Goal: Information Seeking & Learning: Check status

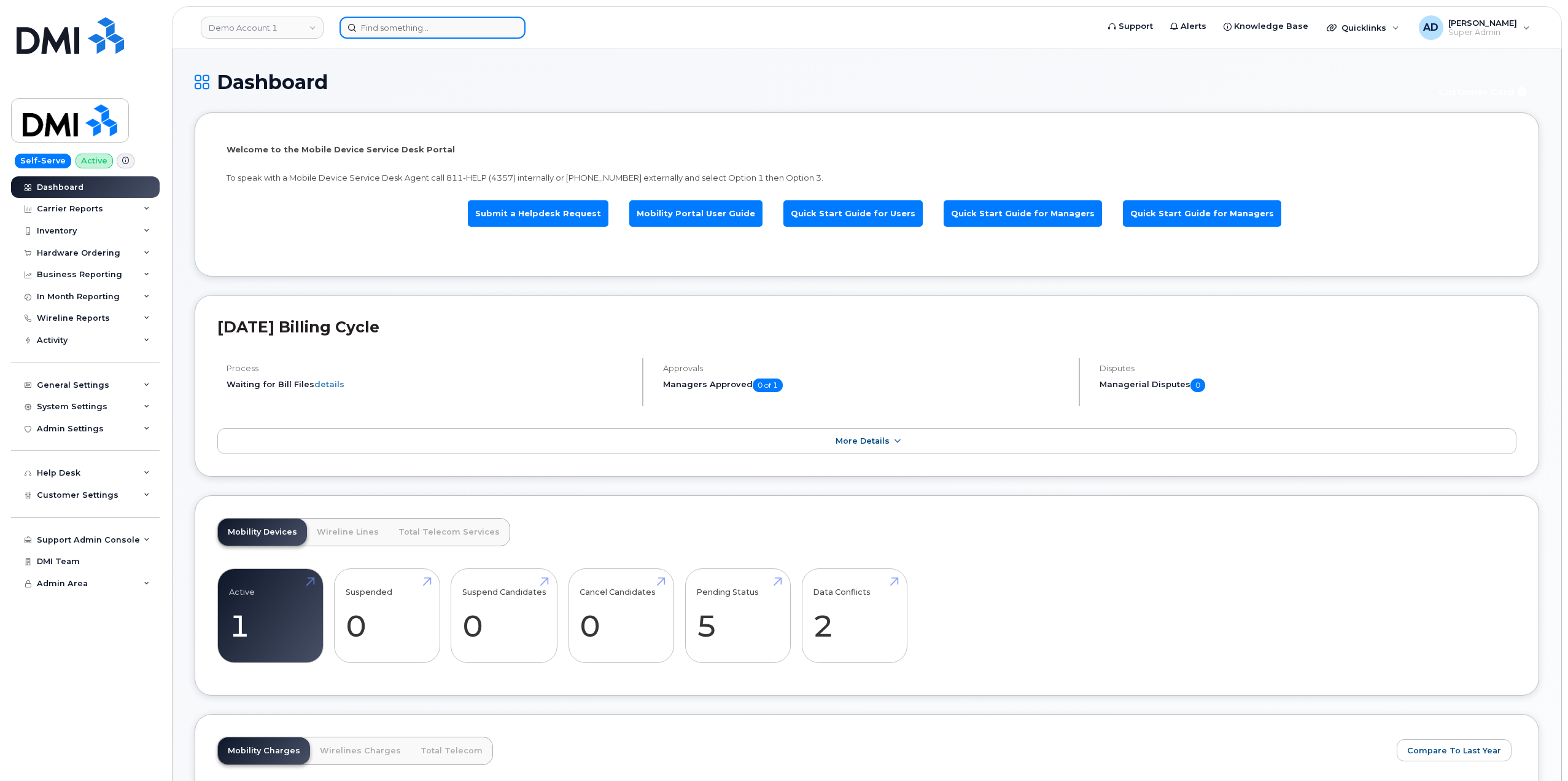
click at [362, 26] on input at bounding box center [433, 27] width 186 height 22
paste input "902 439-7883"
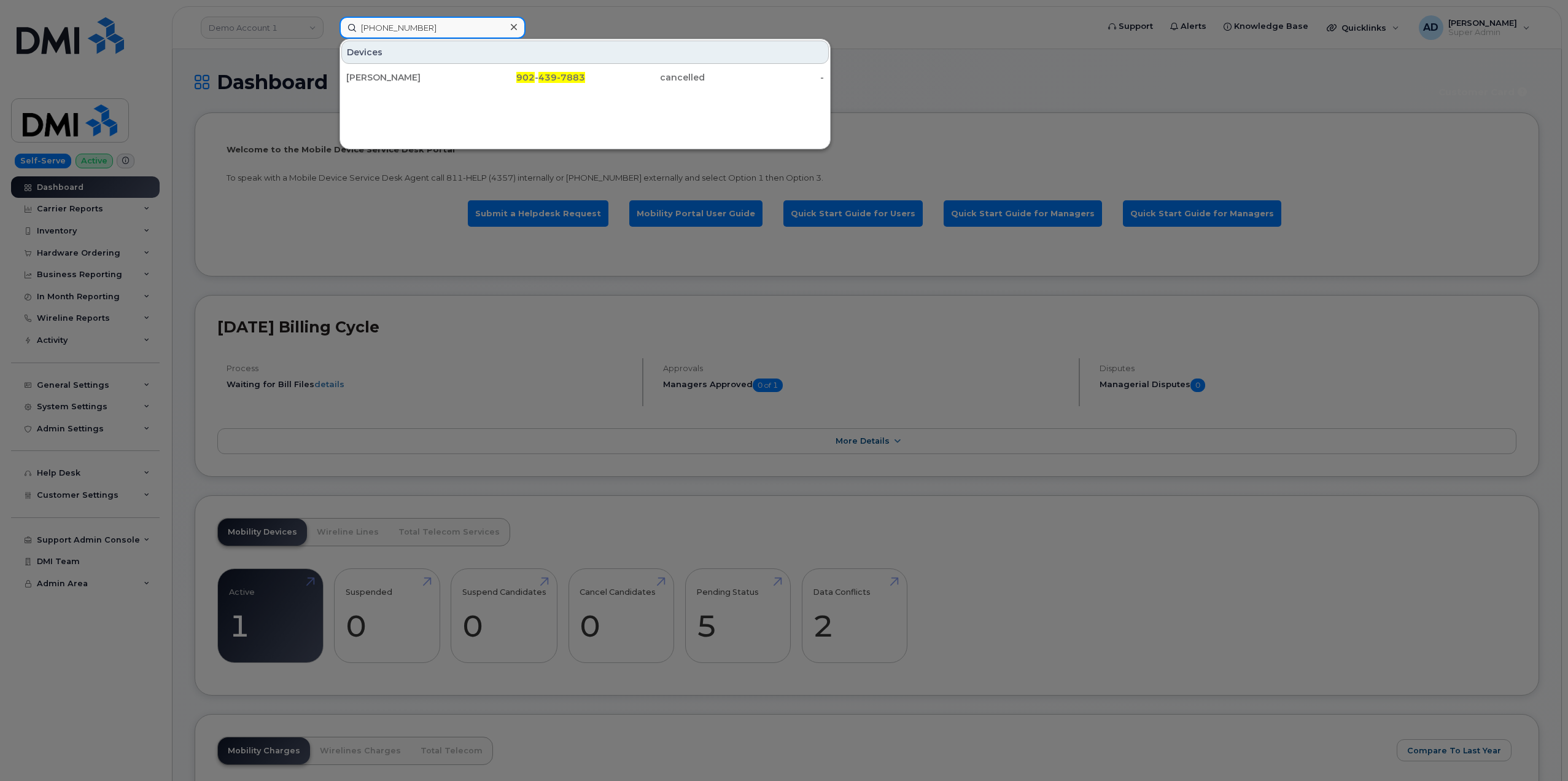
type input "902 439-7883"
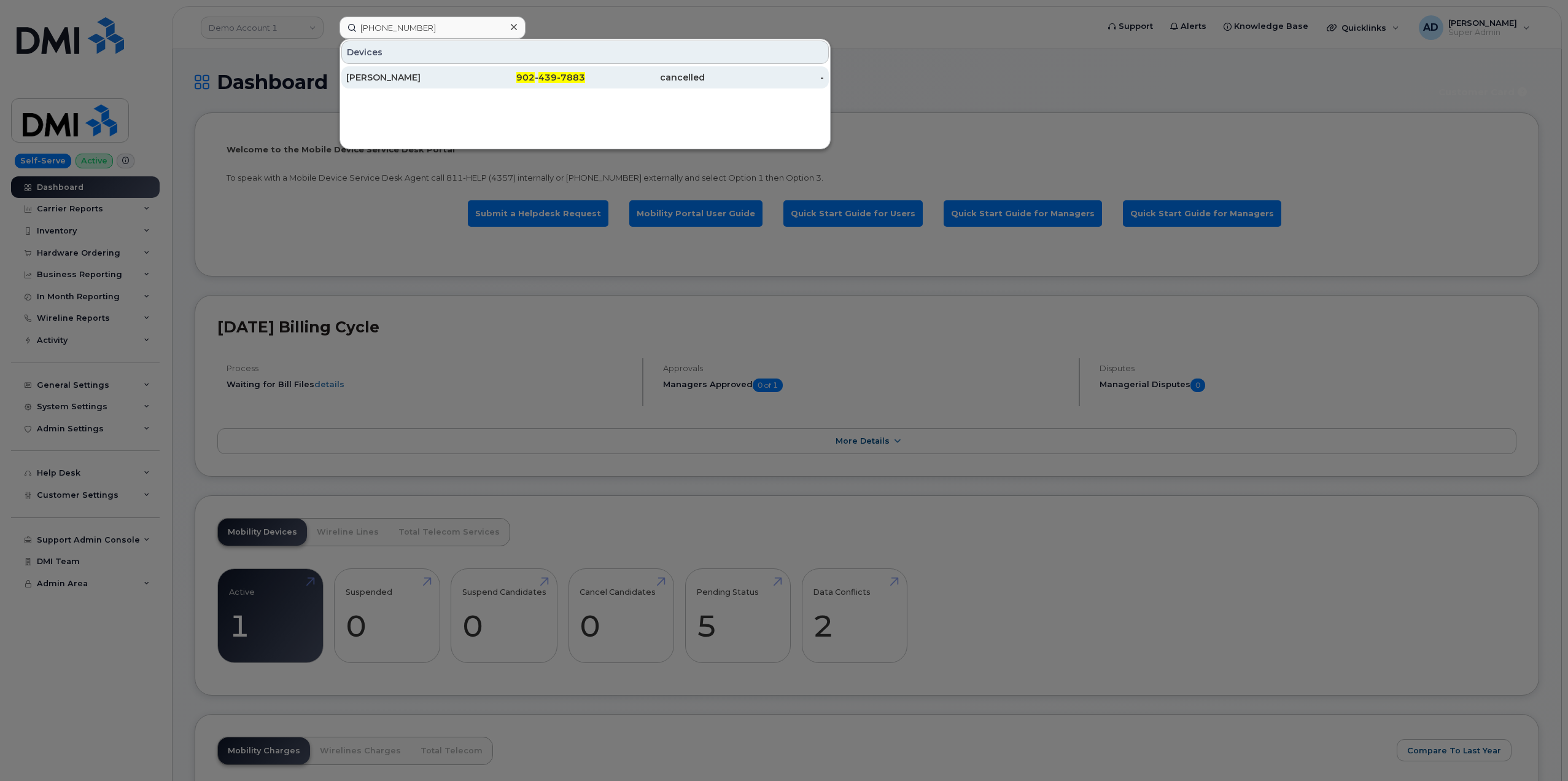
click at [416, 79] on div "Brayden Gallant" at bounding box center [406, 77] width 120 height 13
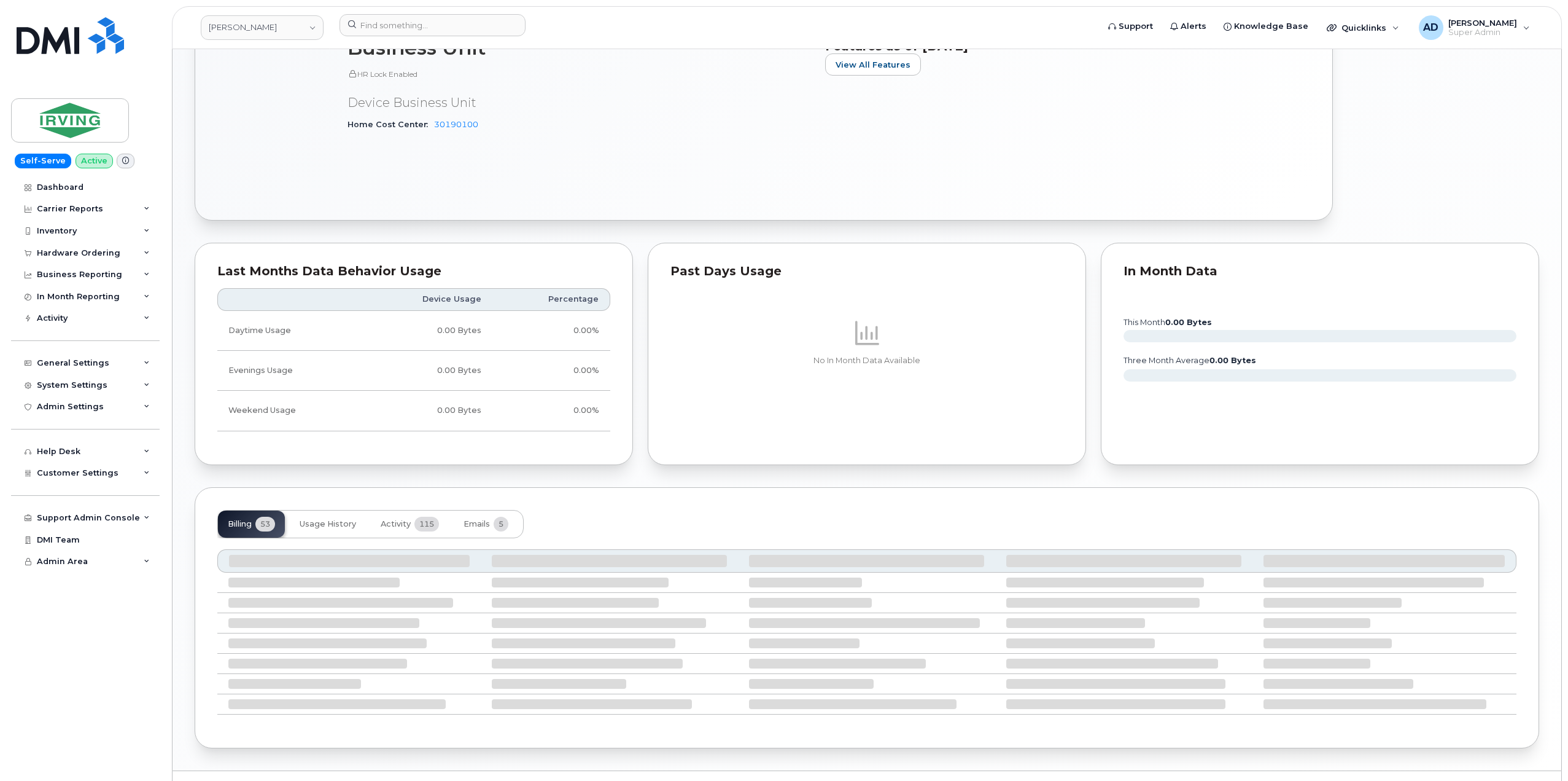
scroll to position [639, 0]
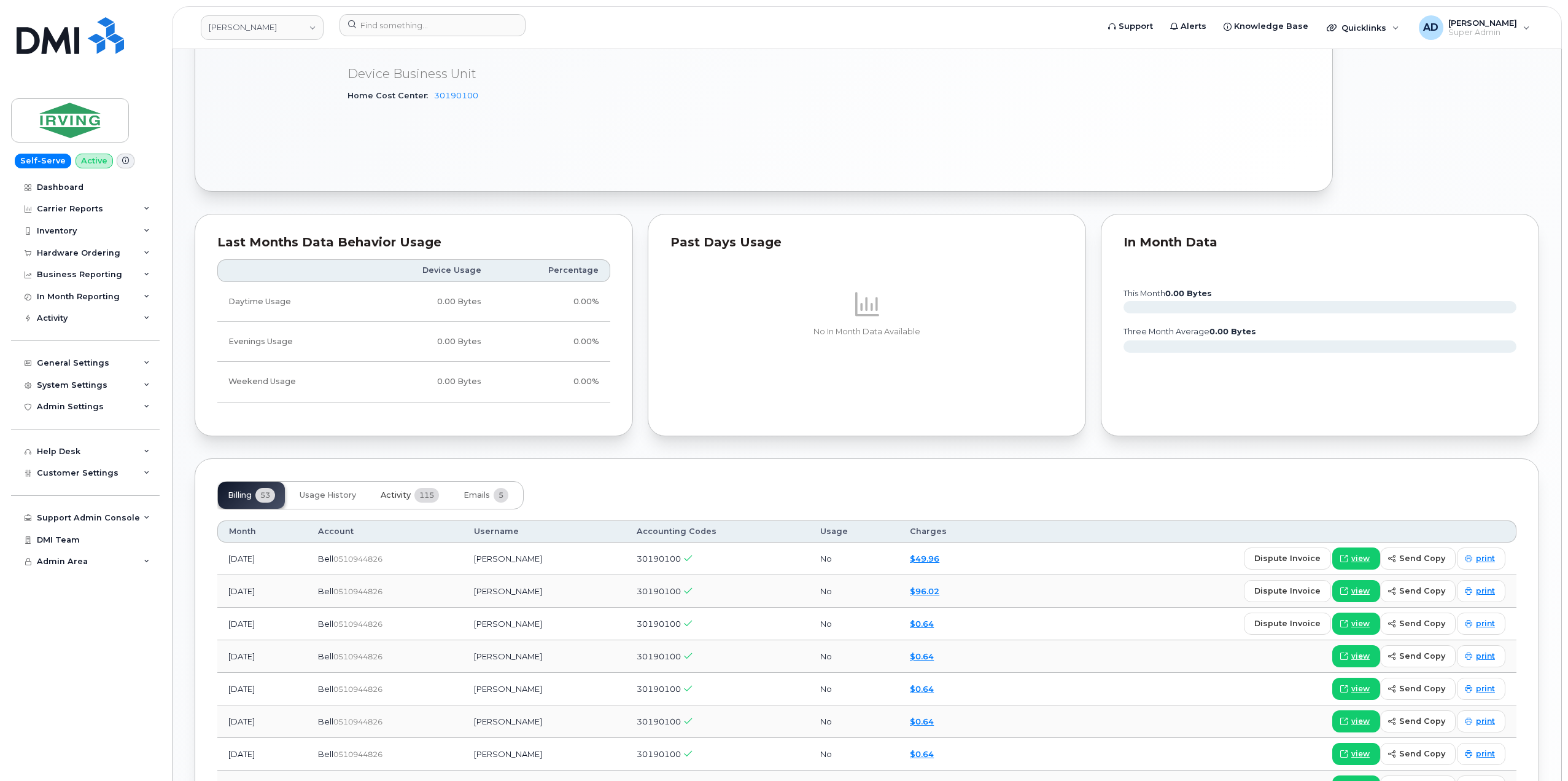
click at [389, 494] on span "Activity" at bounding box center [396, 495] width 30 height 10
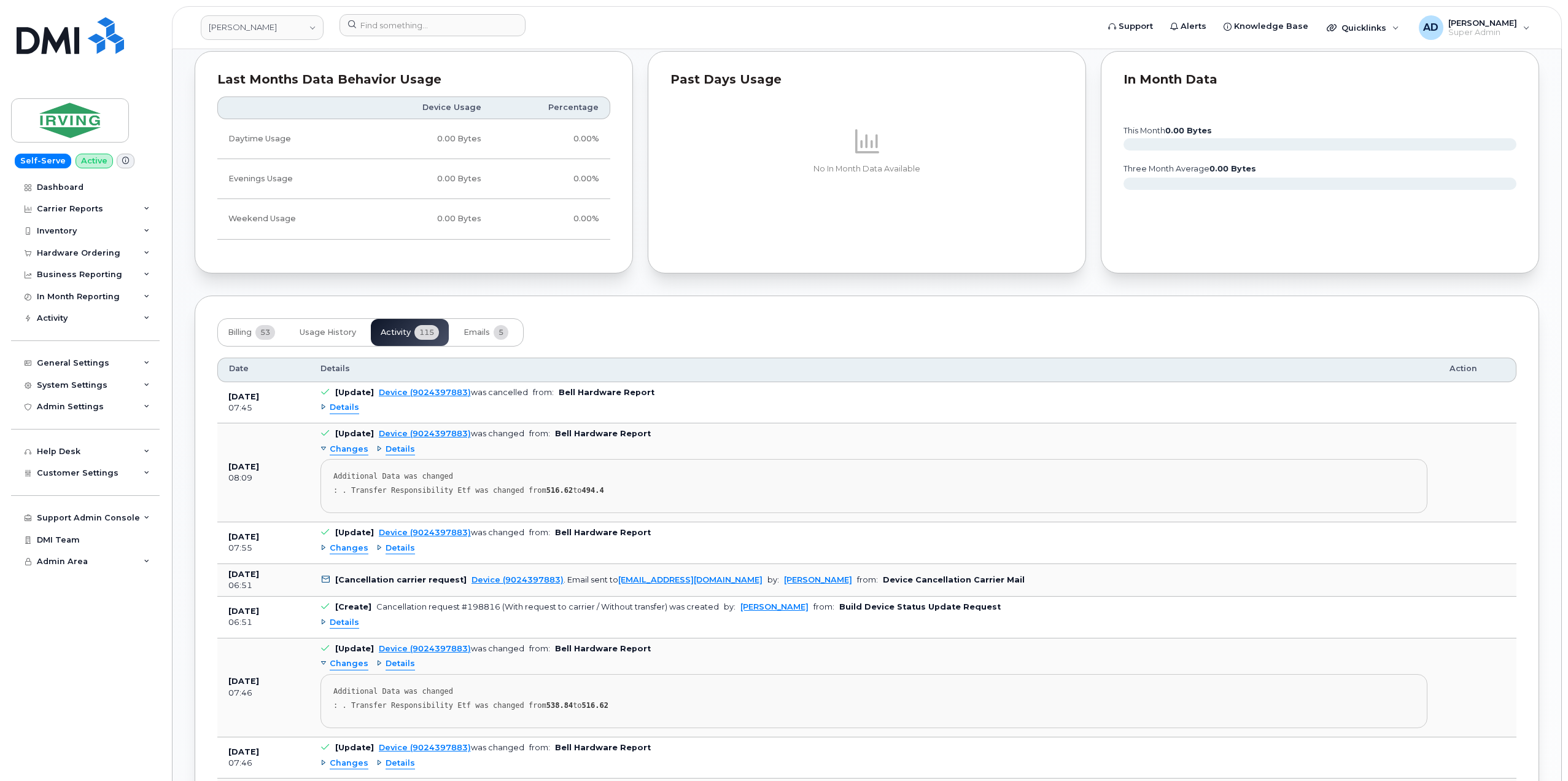
scroll to position [823, 0]
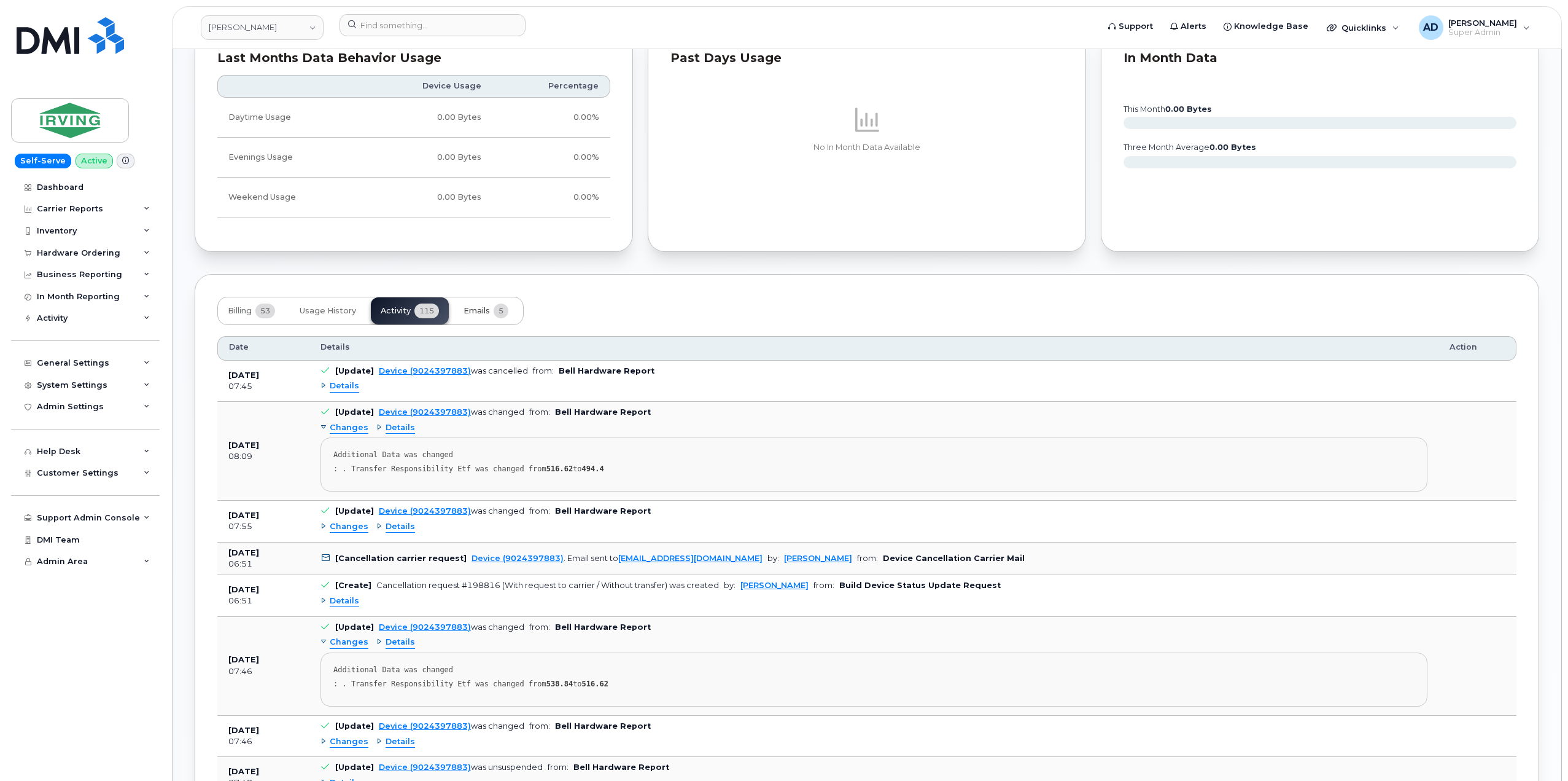
click at [474, 309] on span "Emails" at bounding box center [477, 311] width 26 height 10
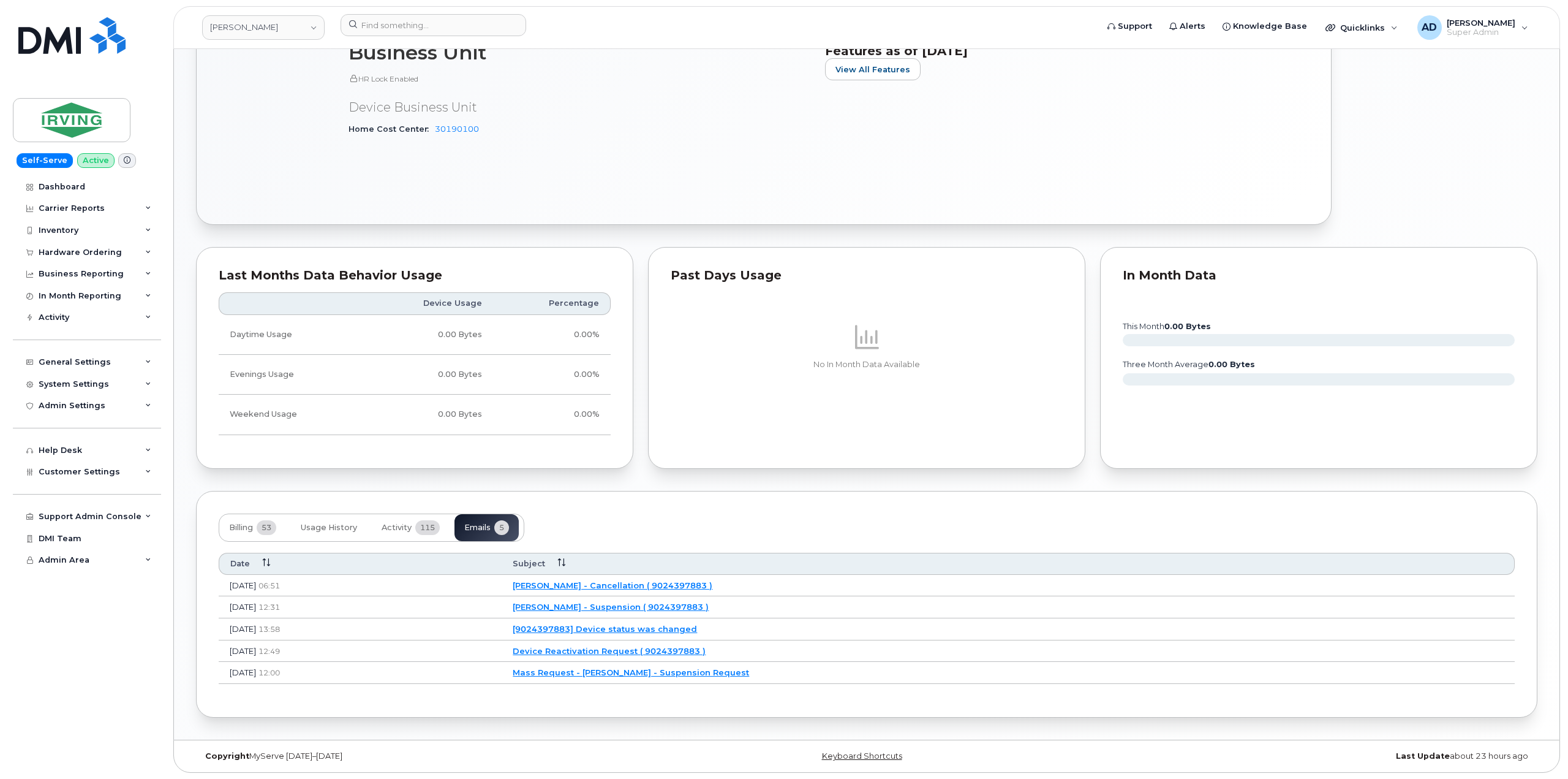
scroll to position [604, 0]
click at [710, 585] on link "JD Irving - Cancellation ( 9024397883 )" at bounding box center [610, 585] width 200 height 10
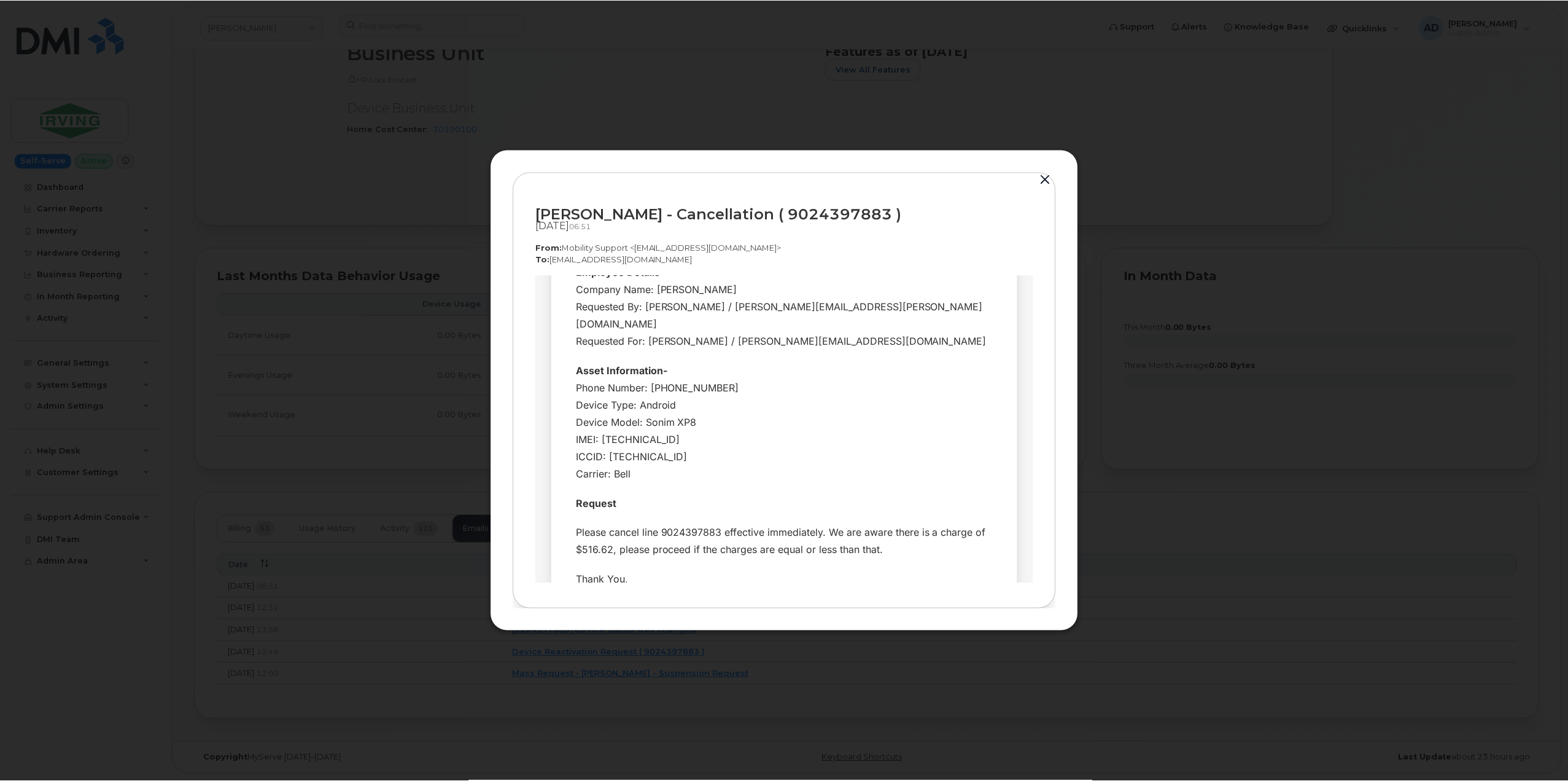
scroll to position [25, 0]
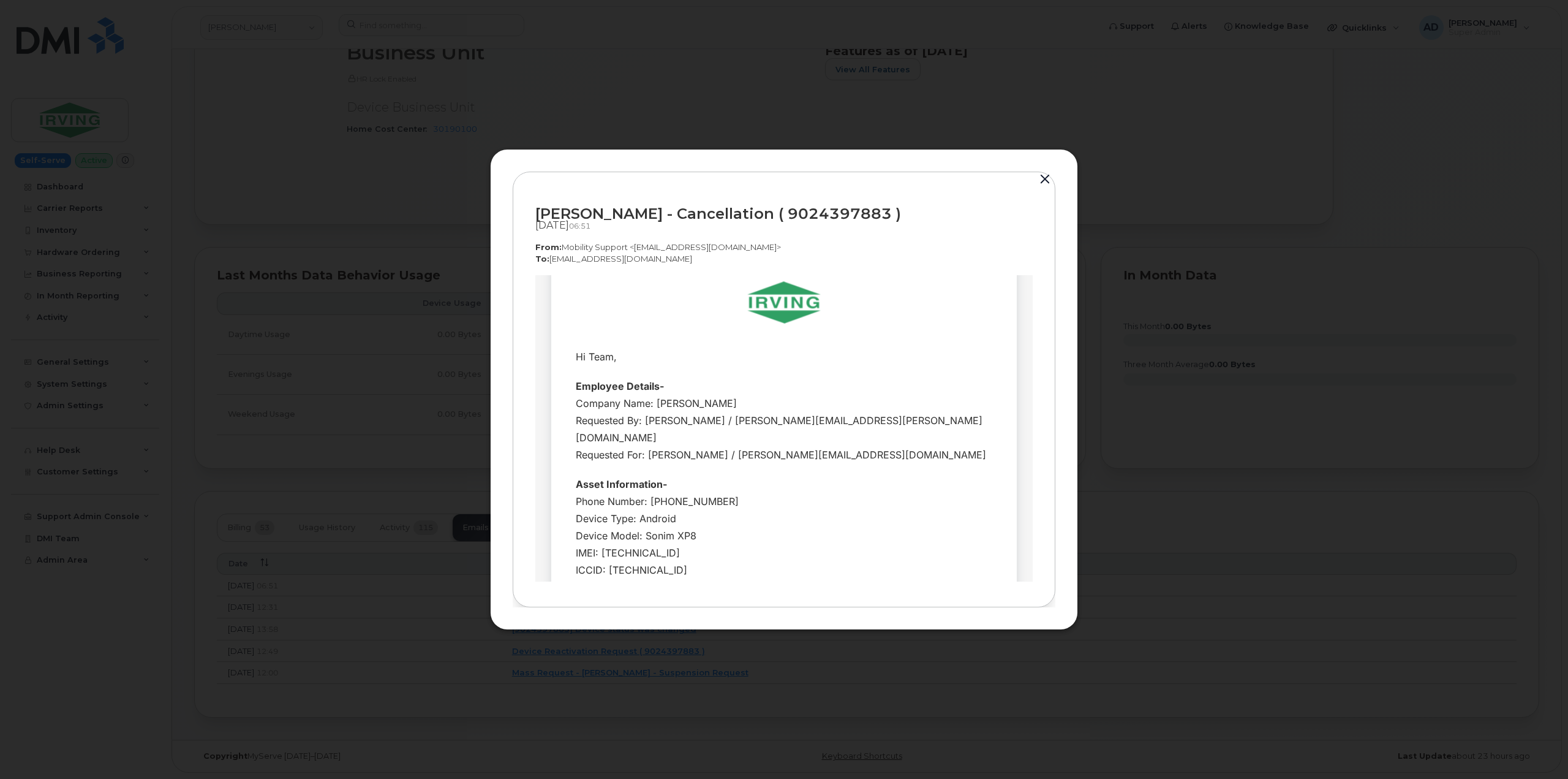
click at [1051, 179] on button "button" at bounding box center [1044, 179] width 18 height 17
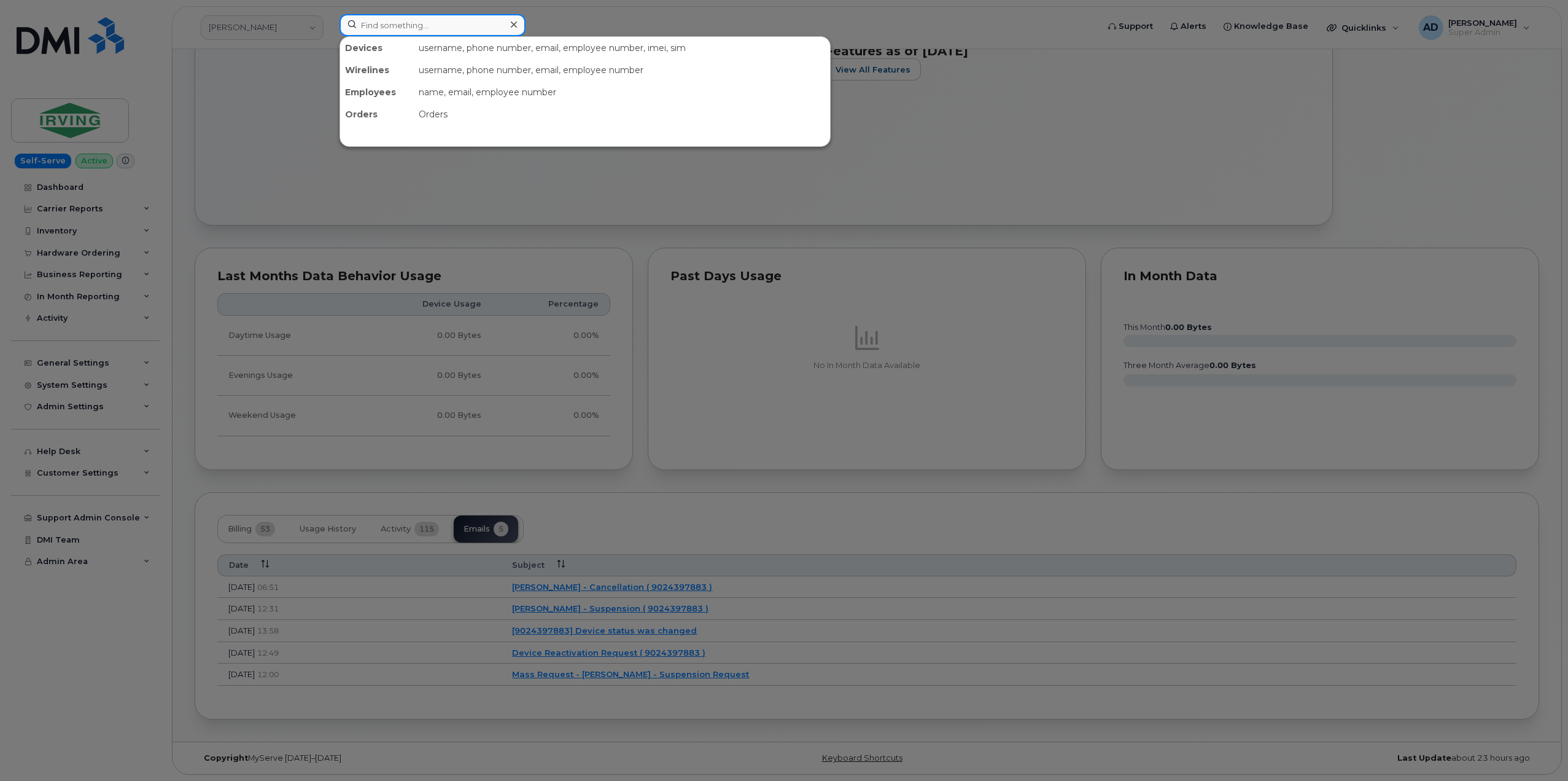
click at [431, 23] on input at bounding box center [433, 25] width 186 height 22
drag, startPoint x: 434, startPoint y: 23, endPoint x: 310, endPoint y: 22, distance: 124.0
click at [330, 22] on div "pernaud-ricard No results" at bounding box center [715, 27] width 770 height 27
paste input "Ian.Winters@pernod-ricard.com"
type input "Ian.Winters@pernod-ricard.com"
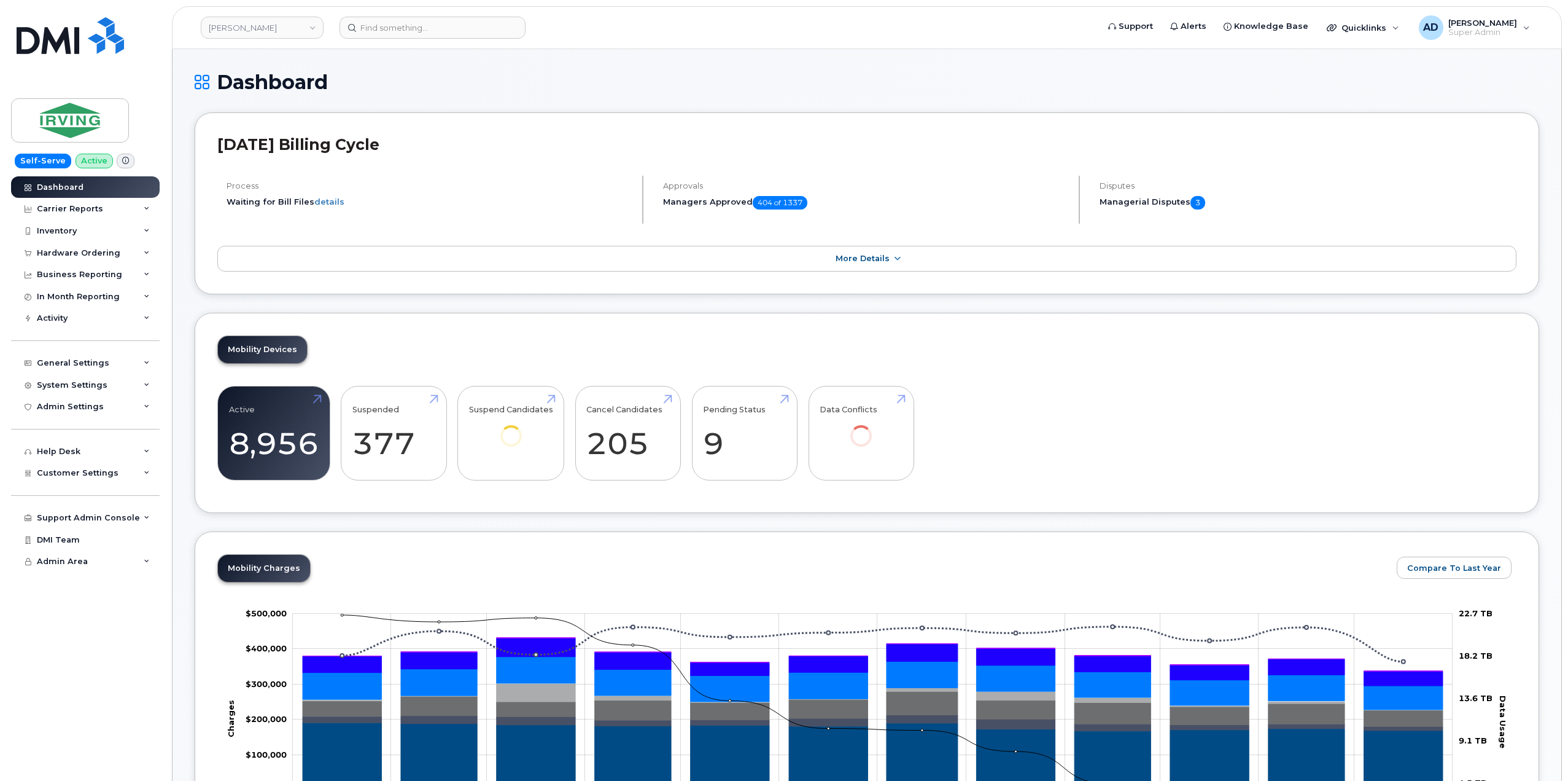
click at [352, 9] on header "[PERSON_NAME] Support Alerts Knowledge Base Quicklinks Suspend / Cancel Device …" at bounding box center [867, 28] width 1390 height 43
click at [369, 24] on input at bounding box center [433, 27] width 186 height 22
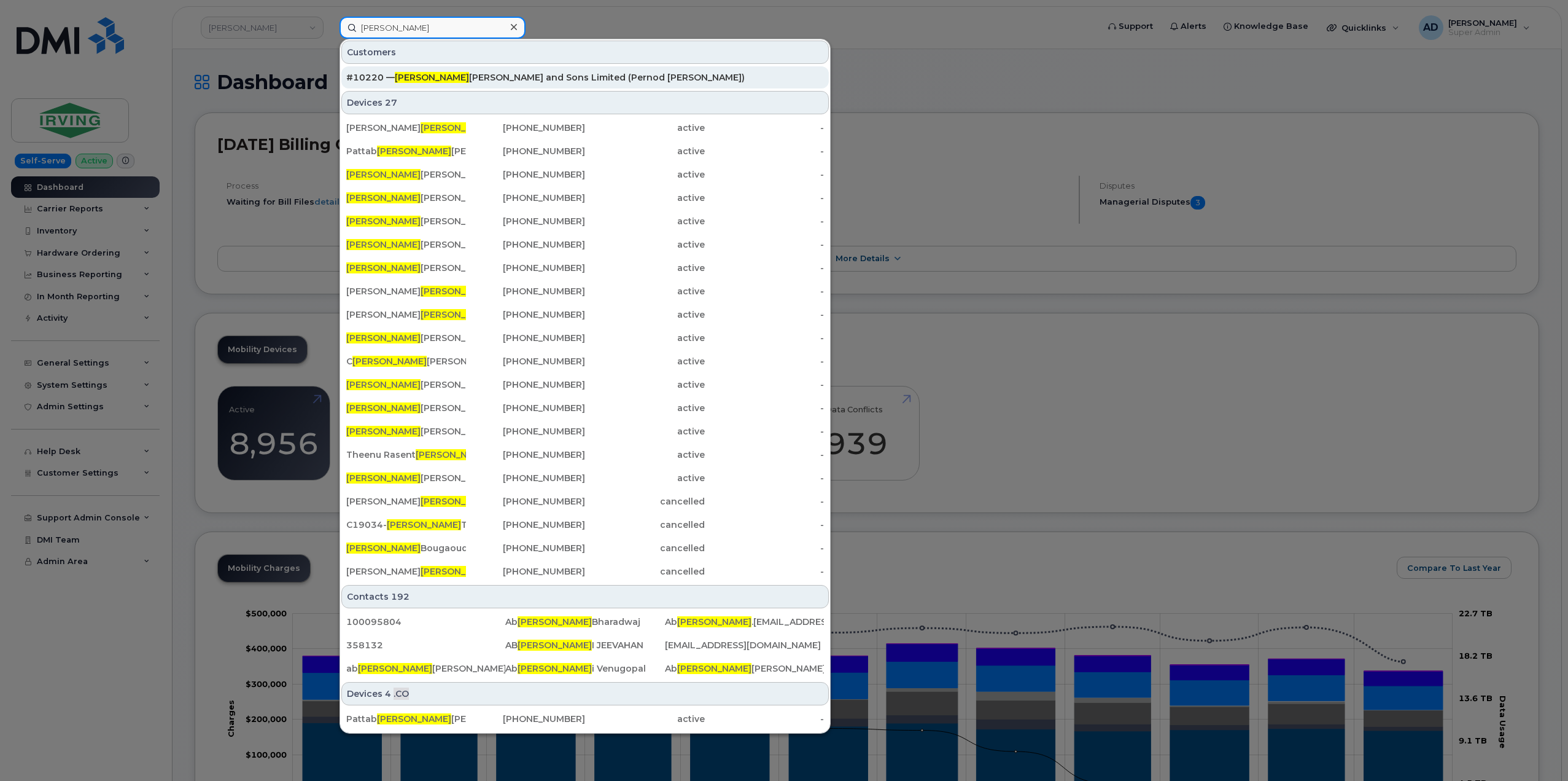
type input "Hiram"
click at [523, 80] on div "#10220 — Hiram Walker and Sons Limited (Pernod Ricard)" at bounding box center [585, 77] width 478 height 13
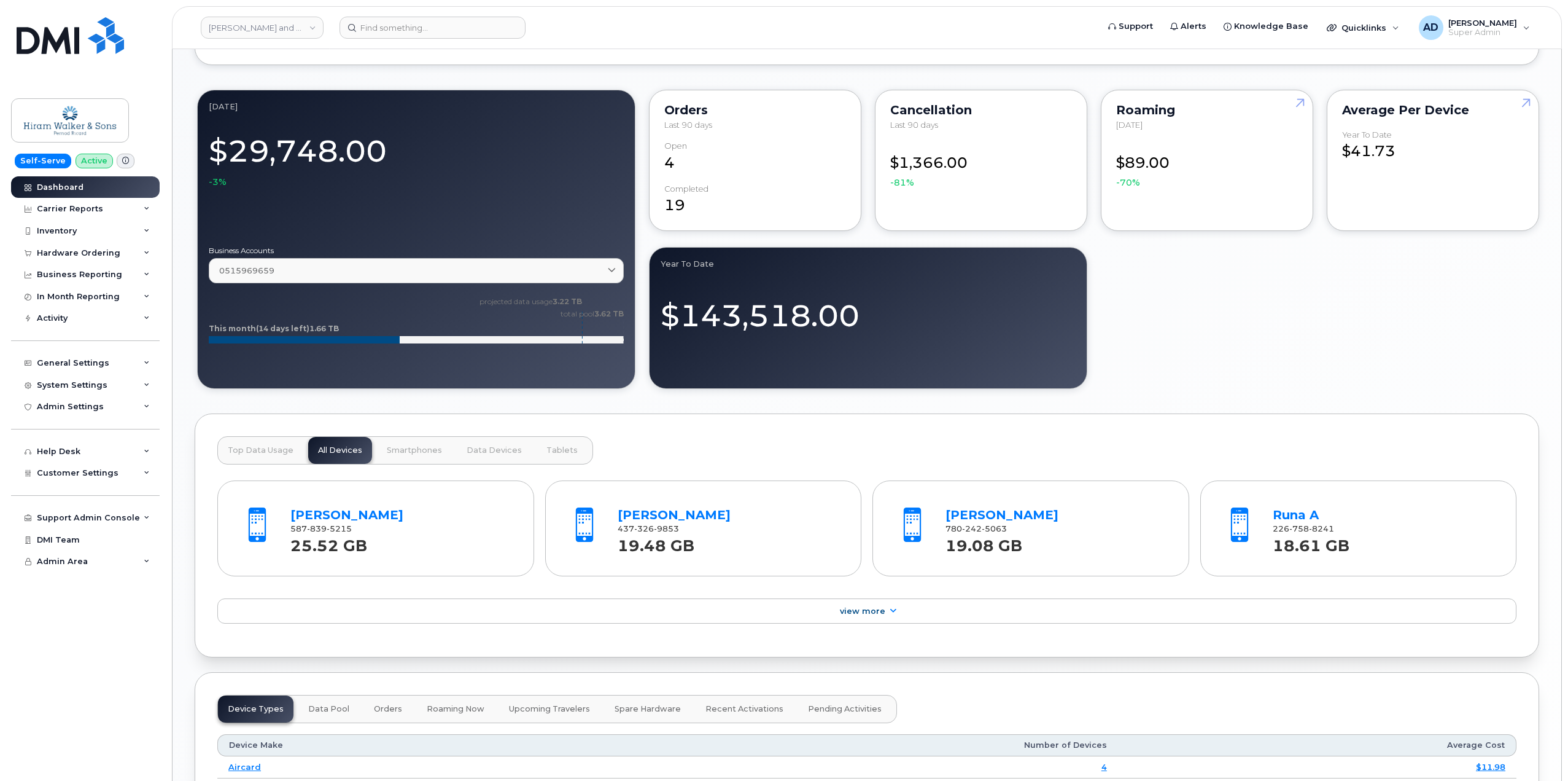
scroll to position [860, 0]
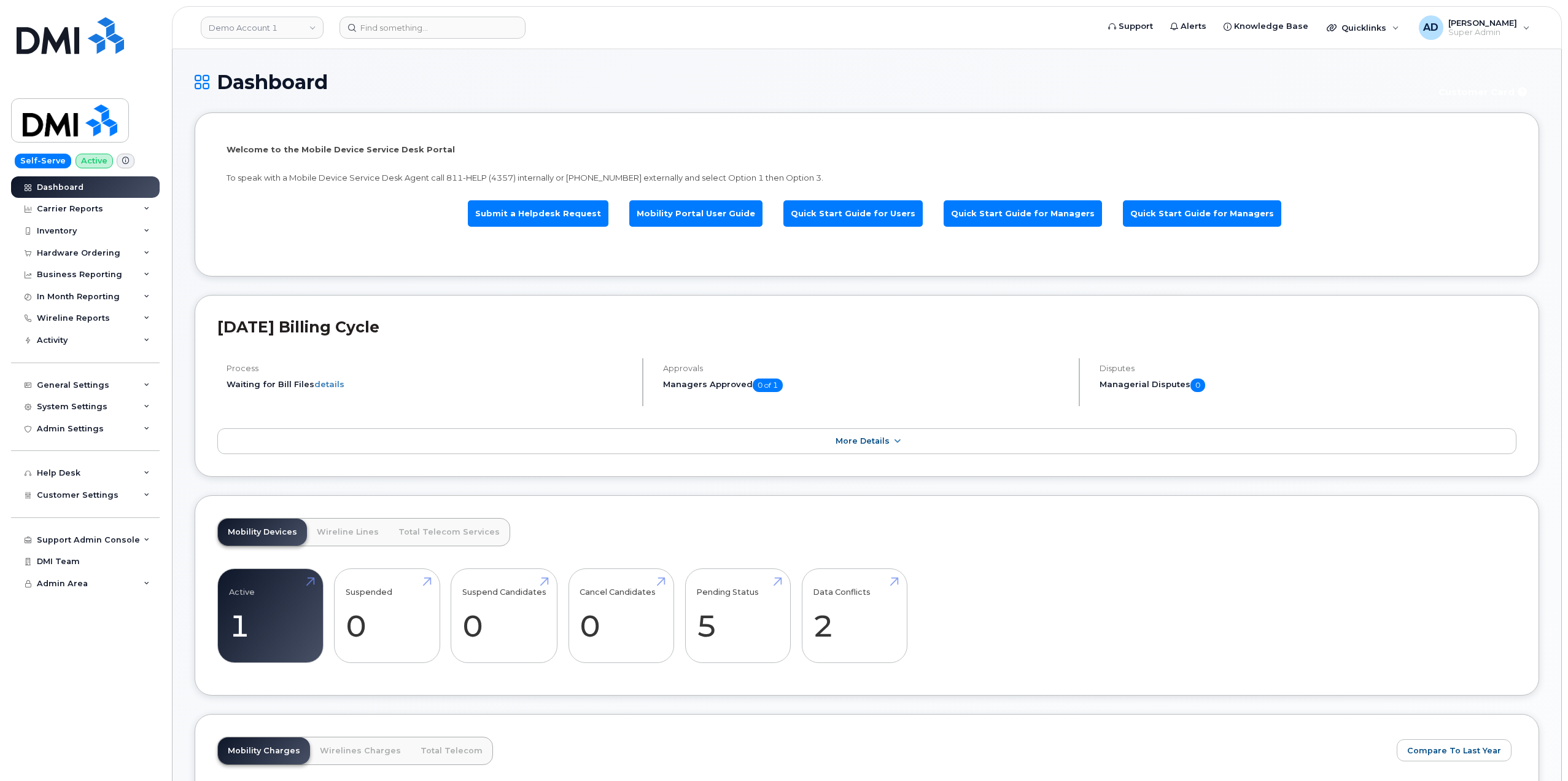
click at [1003, 517] on div "Mobility Devices Wireline Lines Total Telecom Services Active 1 -94% Suspended …" at bounding box center [867, 596] width 1344 height 201
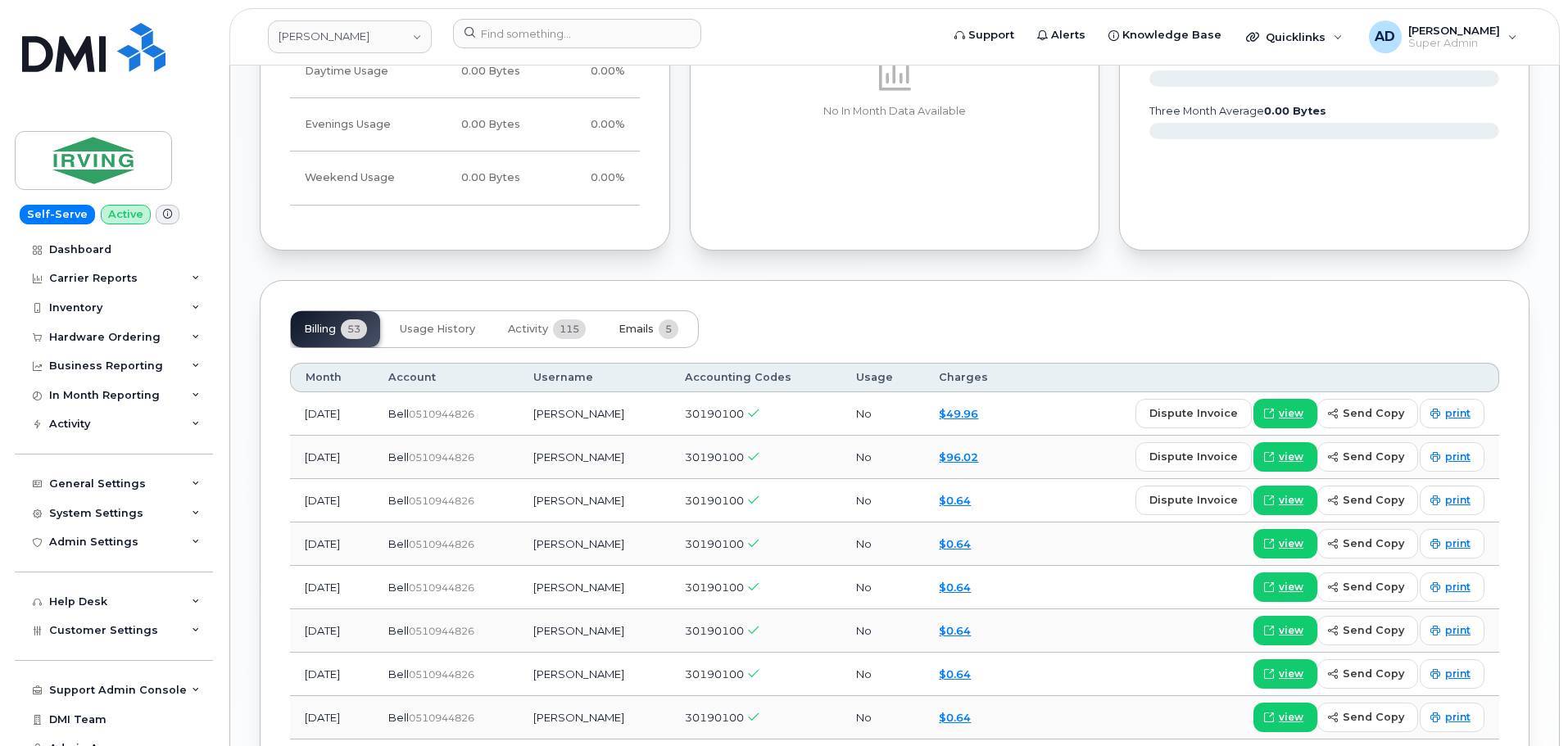
click at [650, 311] on button "Emails 5" at bounding box center [648, 329] width 86 height 36
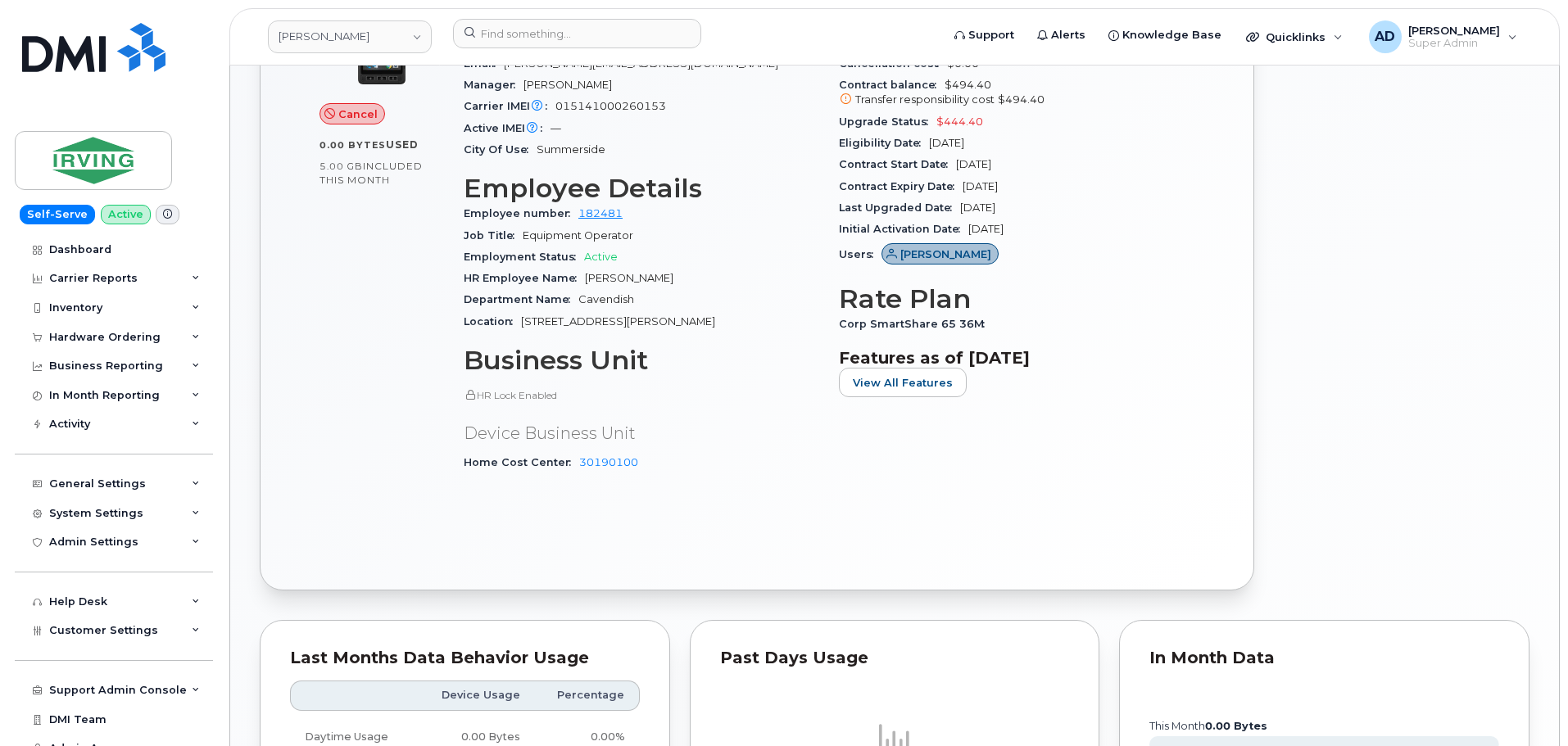
scroll to position [955, 0]
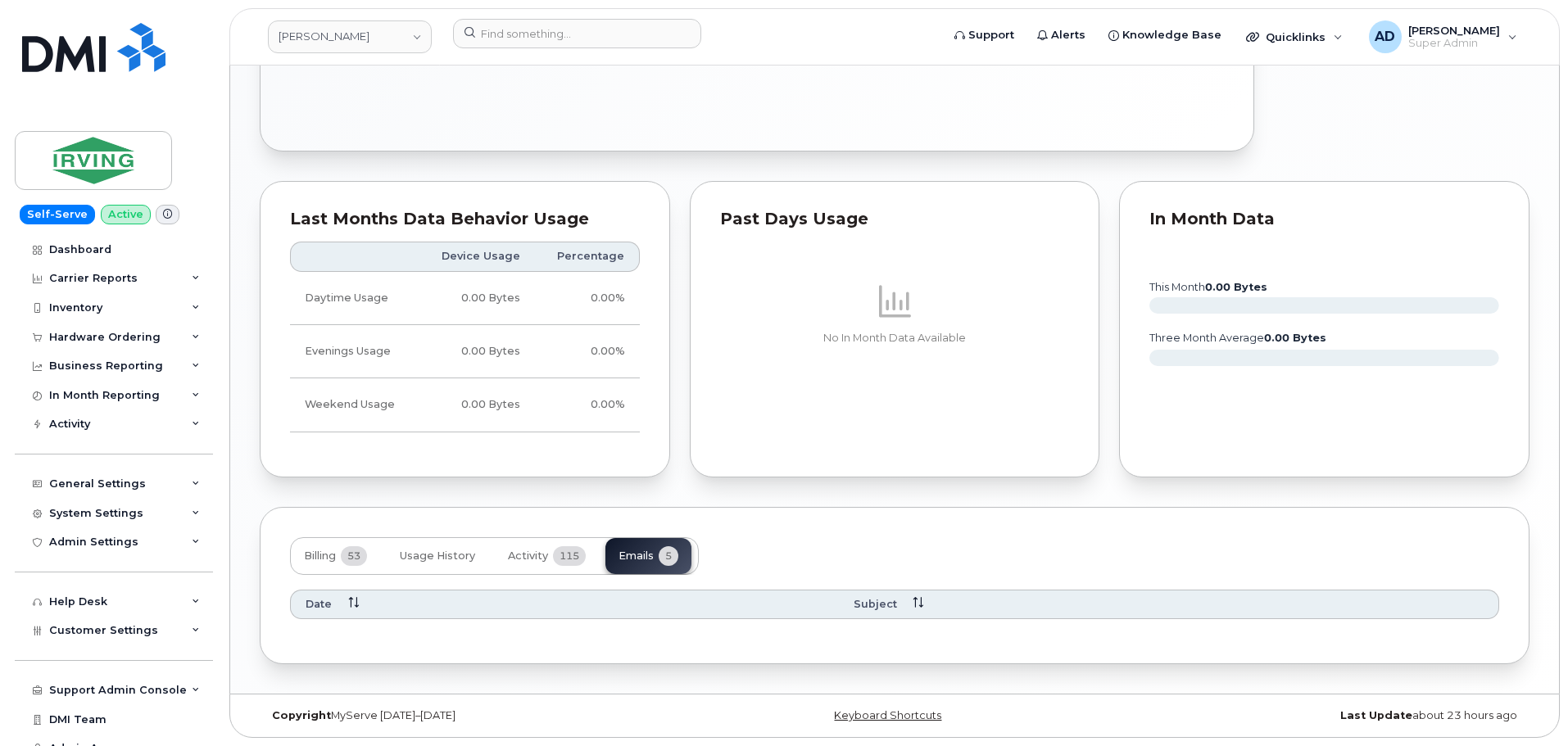
click at [470, 608] on div "Date" at bounding box center [565, 605] width 518 height 15
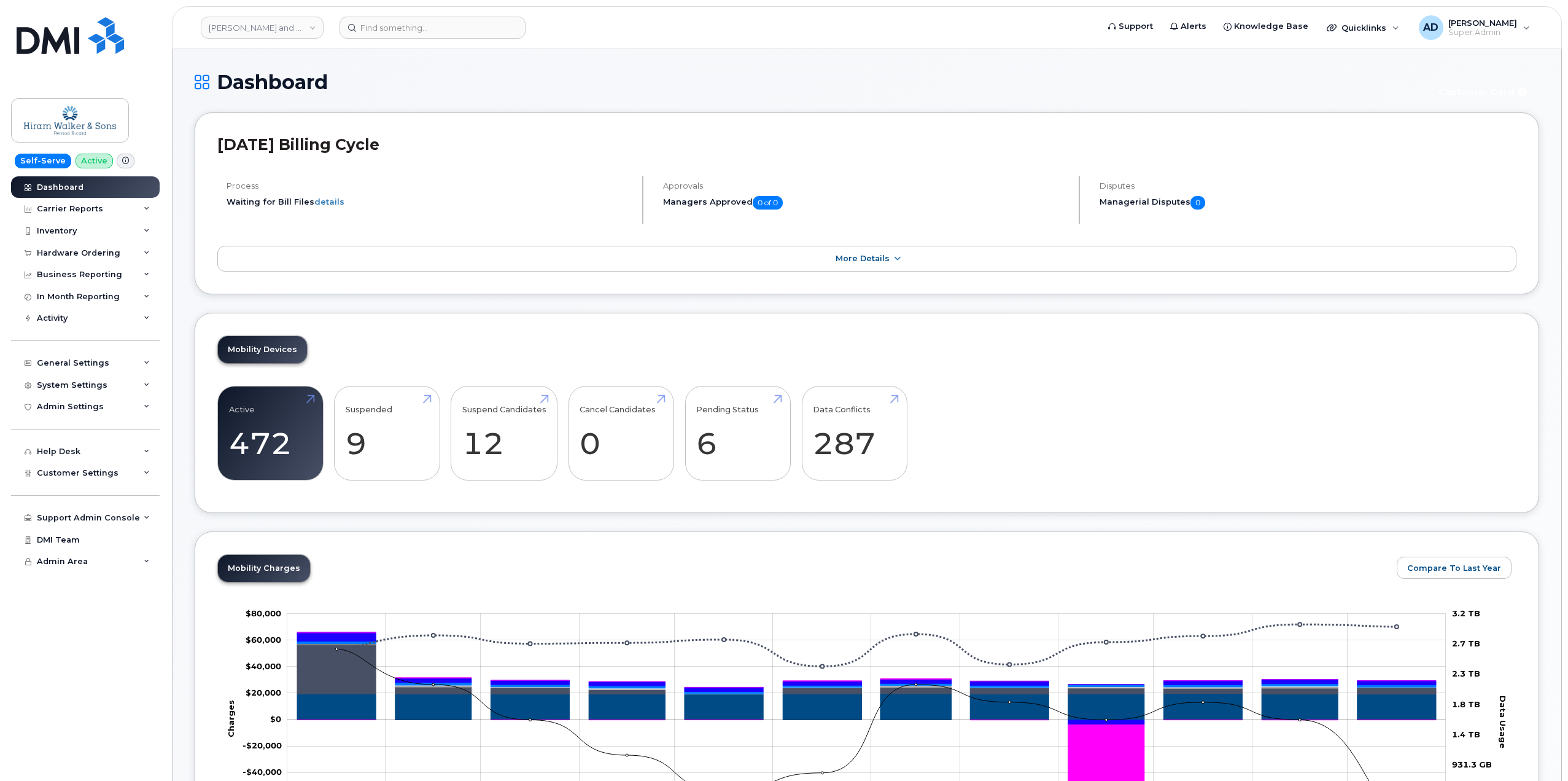
scroll to position [860, 0]
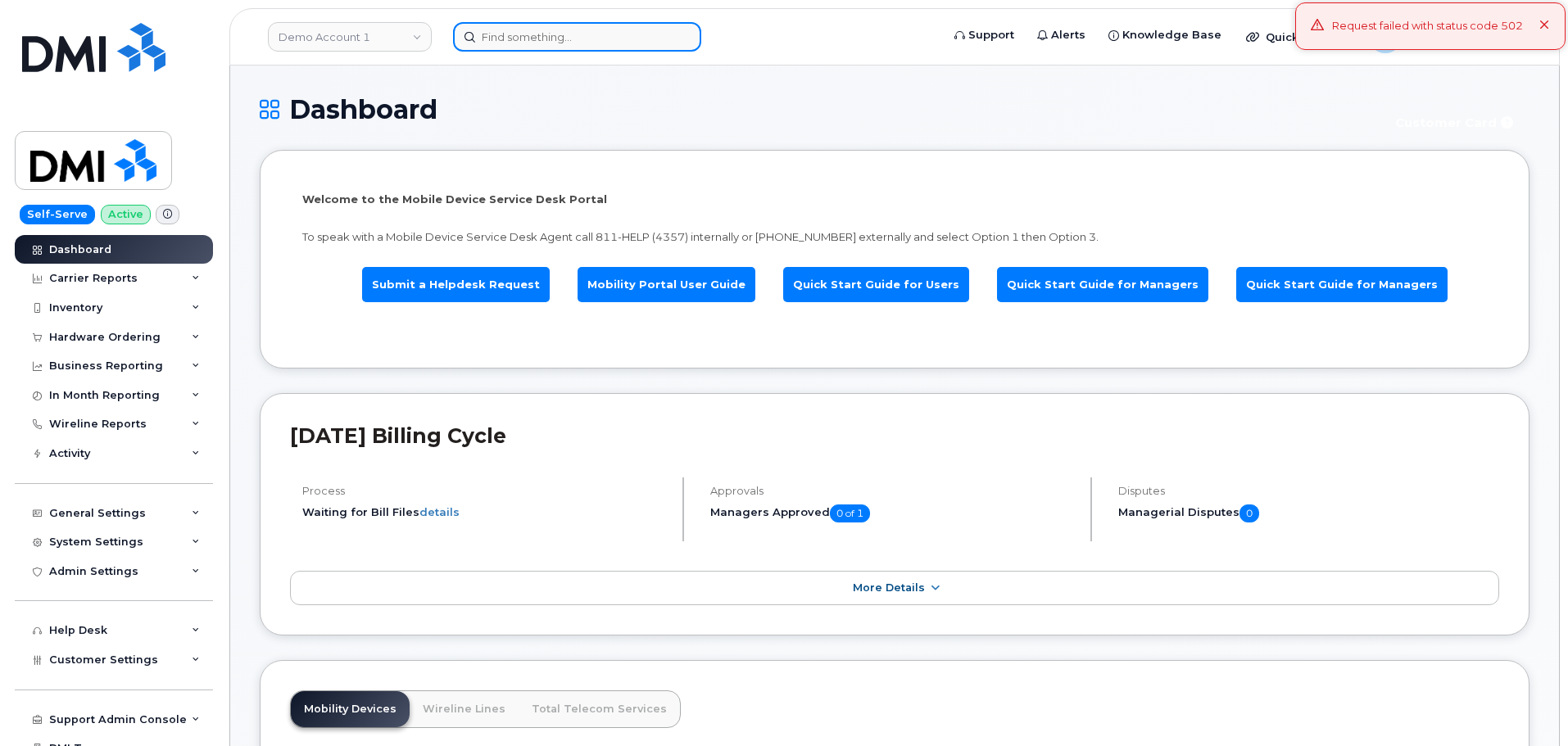
click at [519, 40] on input at bounding box center [577, 36] width 248 height 29
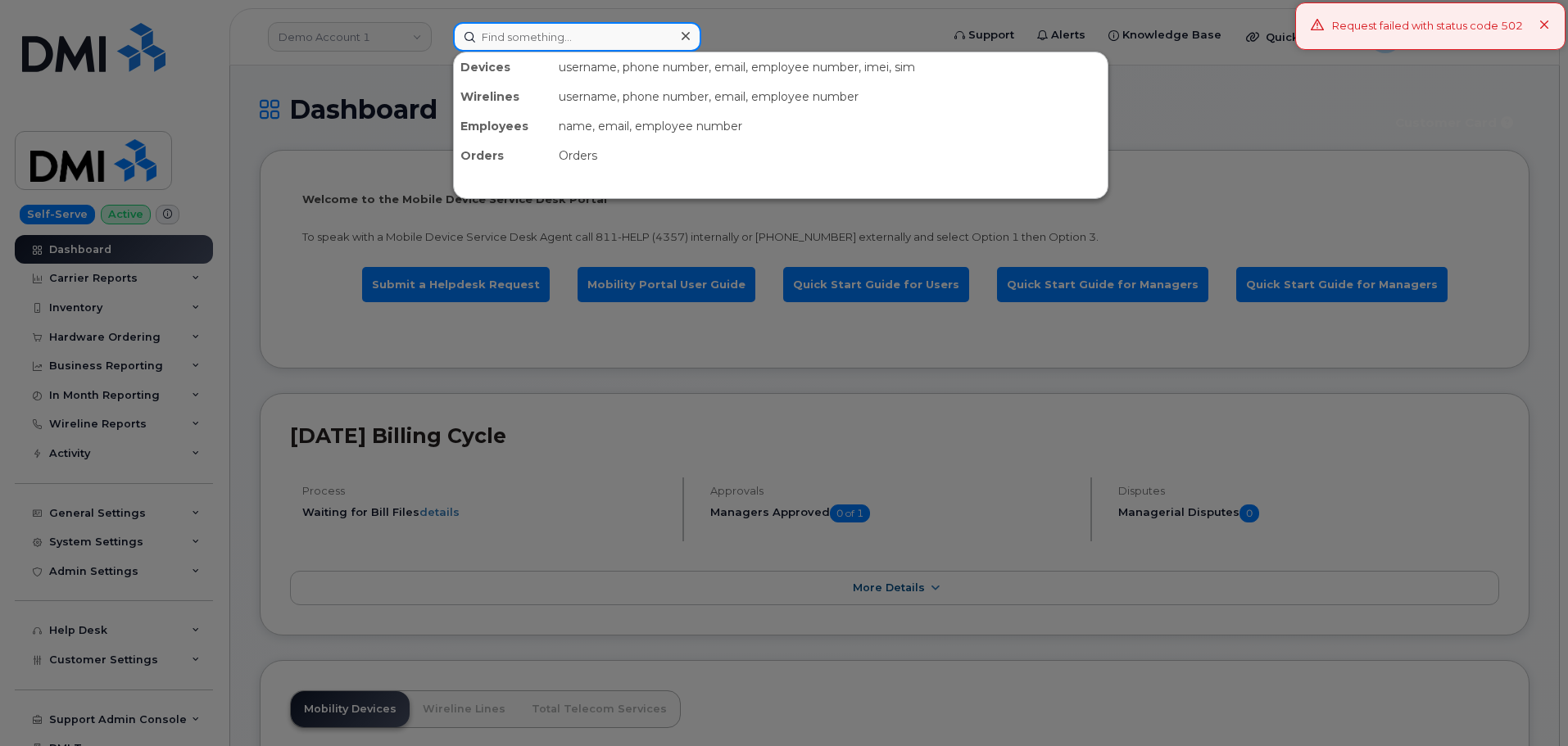
paste input "RITM0255719"
type input "RITM0255719"
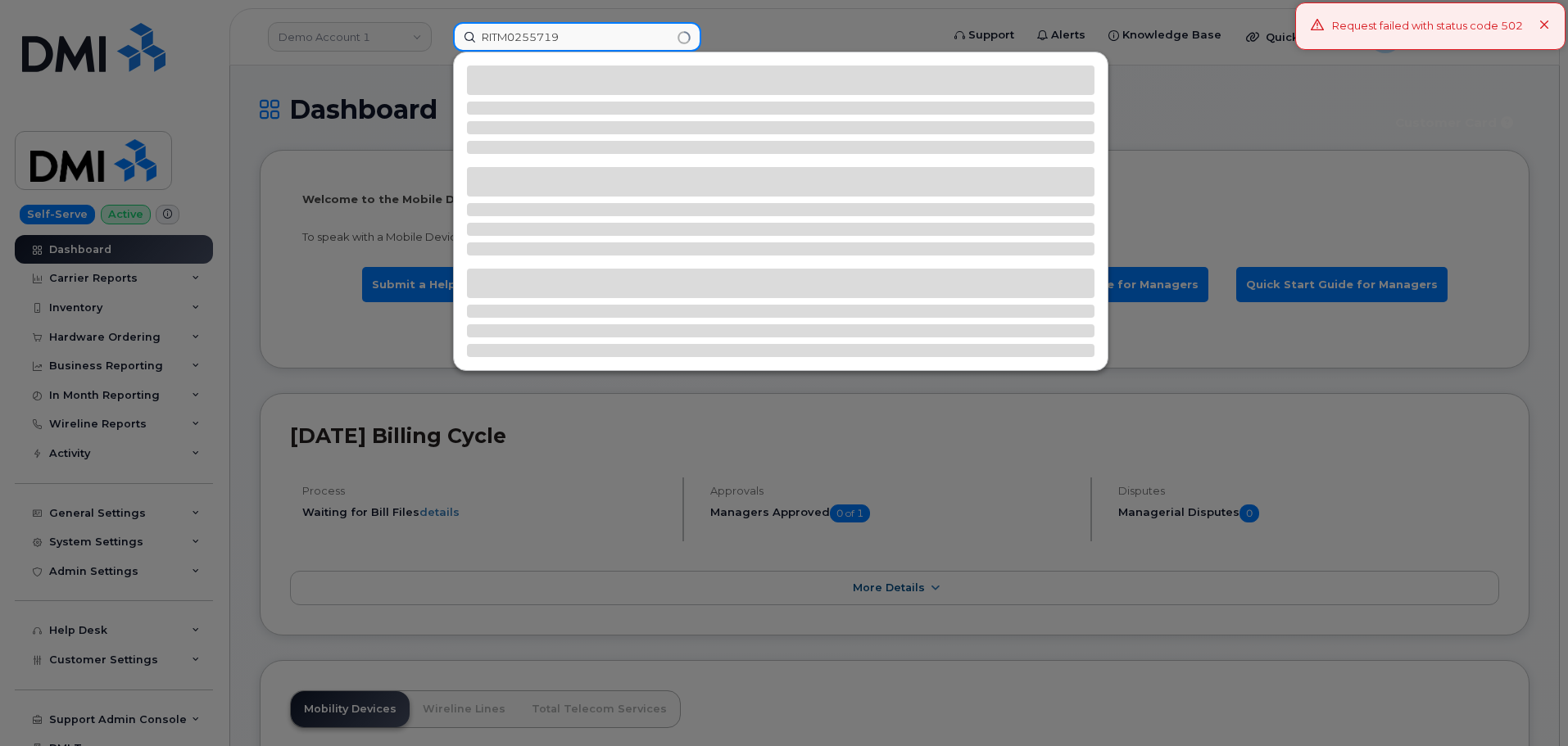
drag, startPoint x: 575, startPoint y: 42, endPoint x: 276, endPoint y: 39, distance: 299.0
click at [440, 39] on div "RITM0255719" at bounding box center [691, 36] width 503 height 29
